Goal: Task Accomplishment & Management: Use online tool/utility

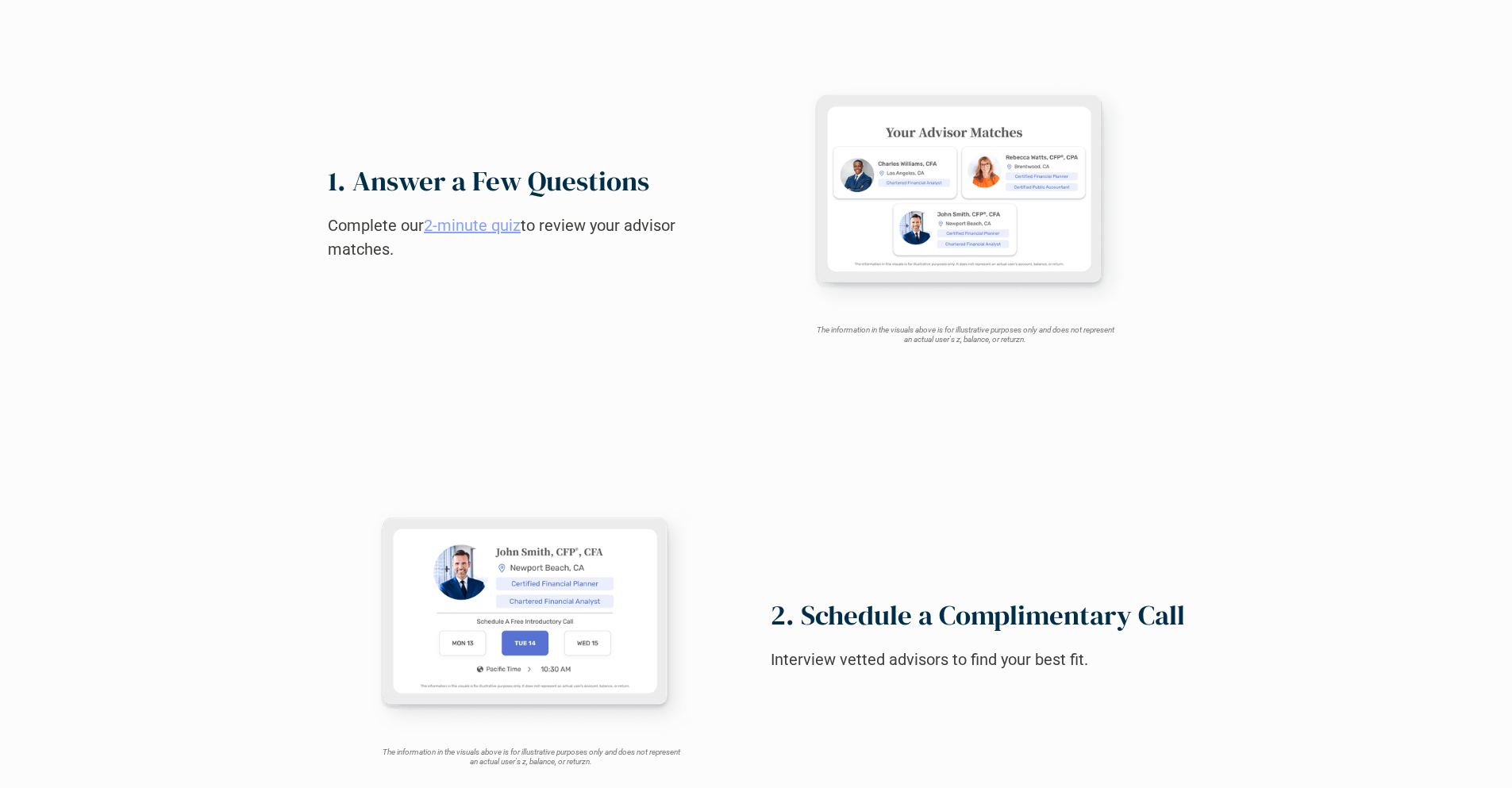
scroll to position [1576, 0]
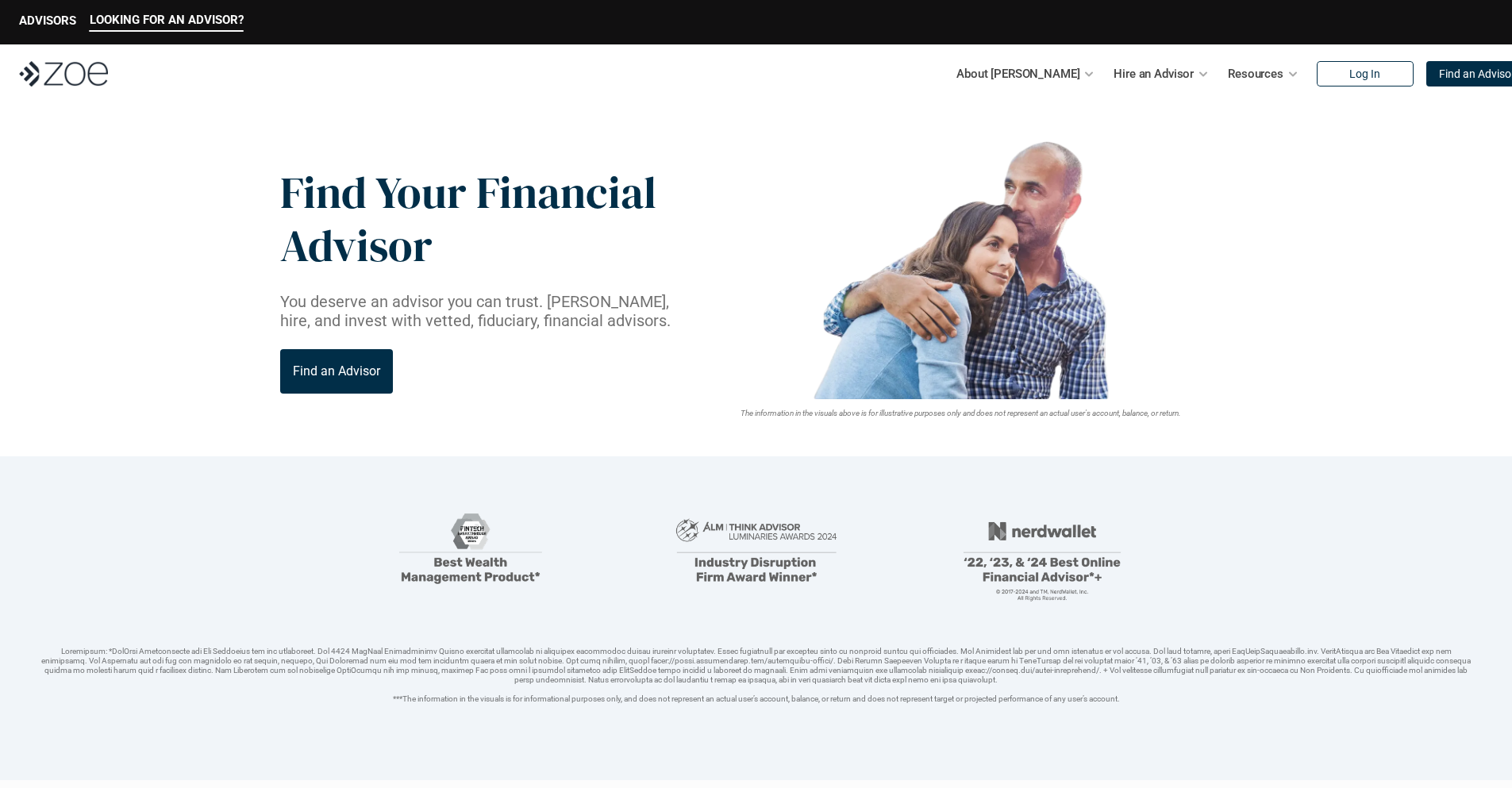
click at [63, 74] on img at bounding box center [63, 74] width 89 height 26
click at [1443, 74] on p "Find an Advisor" at bounding box center [1477, 74] width 77 height 13
